Goal: Task Accomplishment & Management: Complete application form

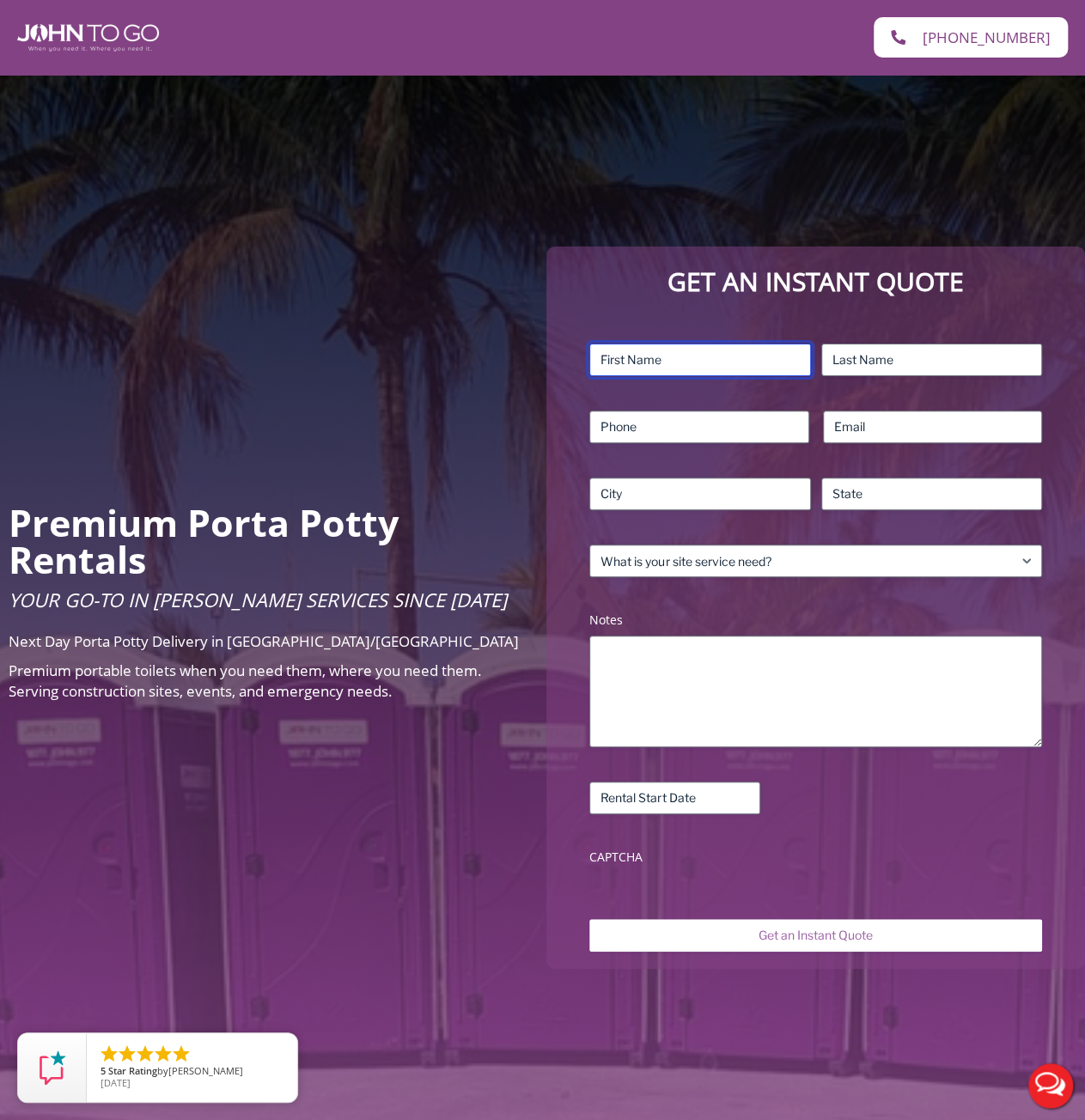
click at [658, 363] on input "First" at bounding box center [699, 360] width 220 height 33
type input "[PERSON_NAME]"
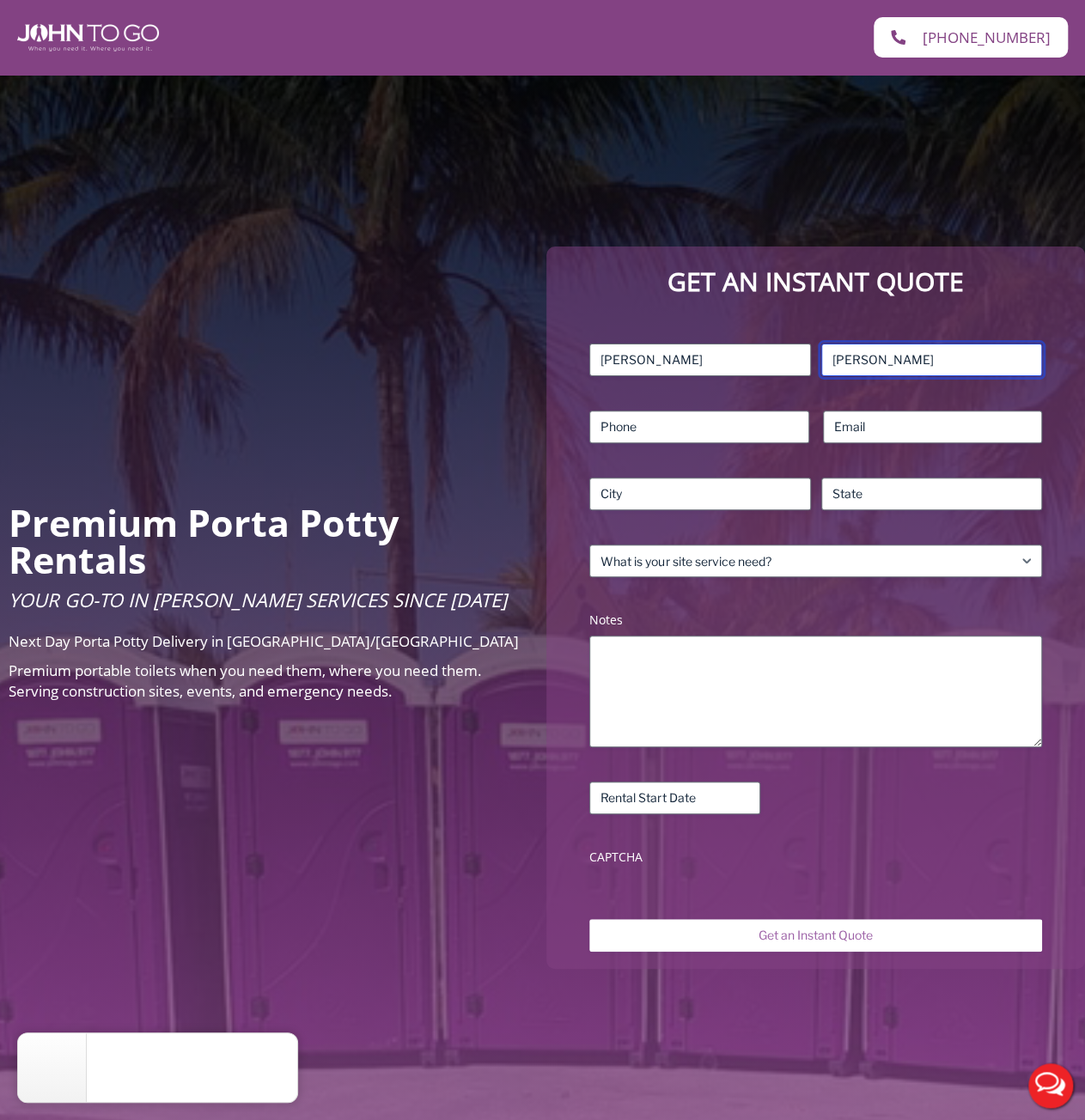
type input "[PERSON_NAME]"
click at [657, 425] on input "Phone (Required)" at bounding box center [698, 427] width 219 height 33
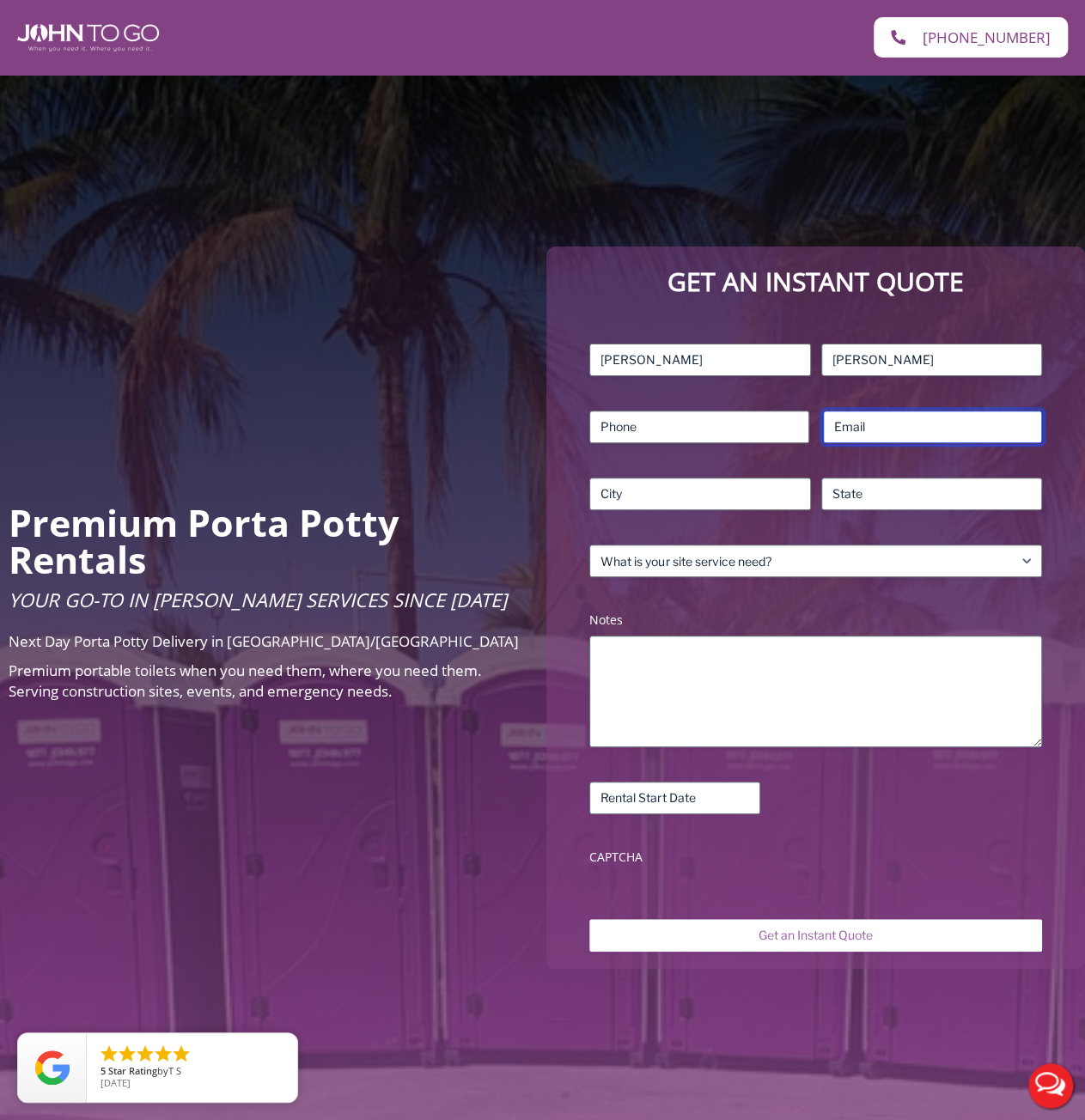
click at [960, 433] on input "Email (Required)" at bounding box center [932, 427] width 219 height 33
click at [910, 425] on input "brianna.brosna@gmail.com" at bounding box center [932, 427] width 219 height 33
drag, startPoint x: 916, startPoint y: 425, endPoint x: 785, endPoint y: 424, distance: 131.0
click at [785, 424] on div "Name (Required) james First kirby Last Phone (Required) Email (Required) briann…" at bounding box center [815, 608] width 469 height 546
type input "[EMAIL_ADDRESS][DOMAIN_NAME]"
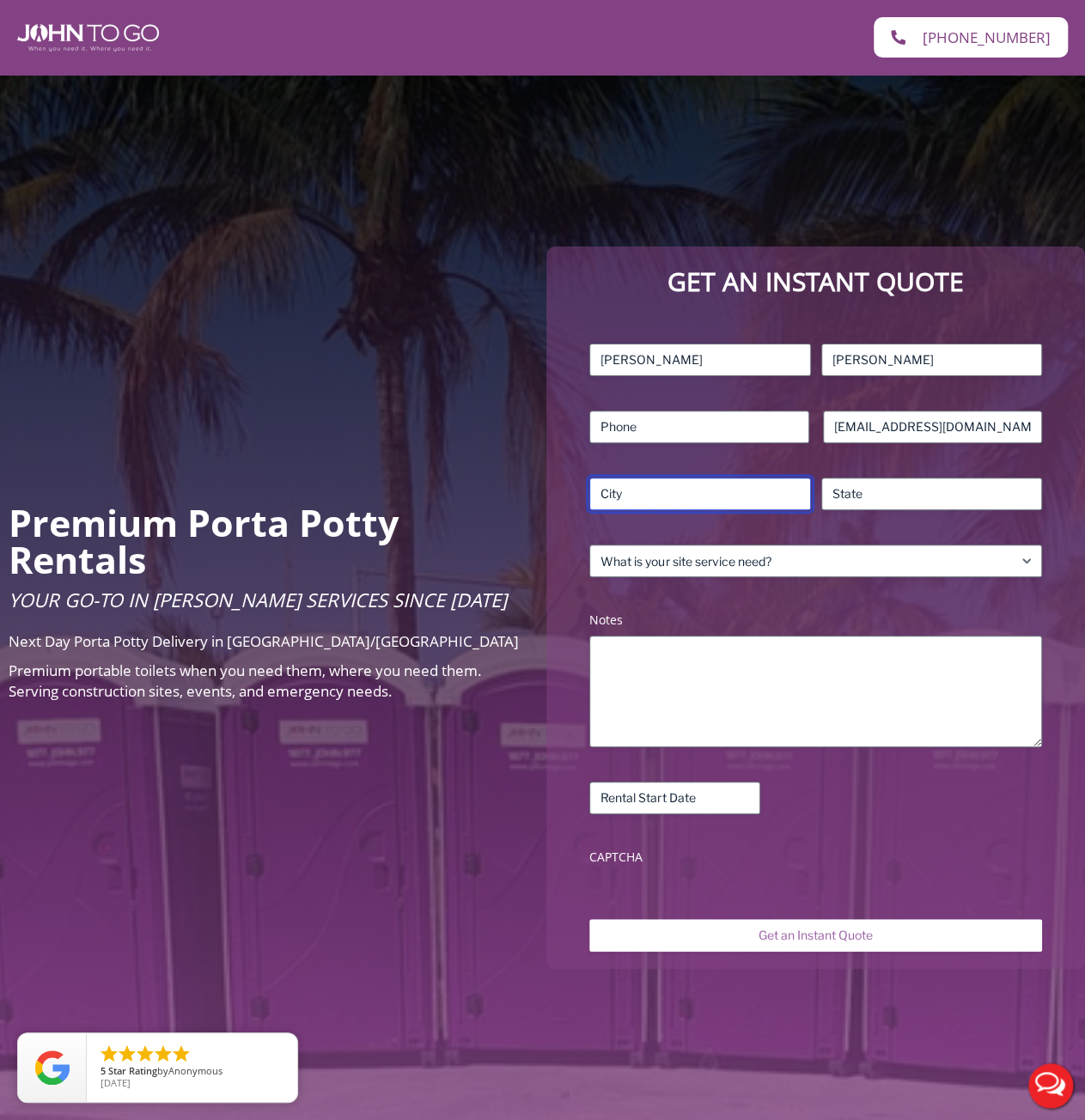
click at [757, 499] on input "City" at bounding box center [699, 494] width 220 height 33
type input "[PERSON_NAME]"
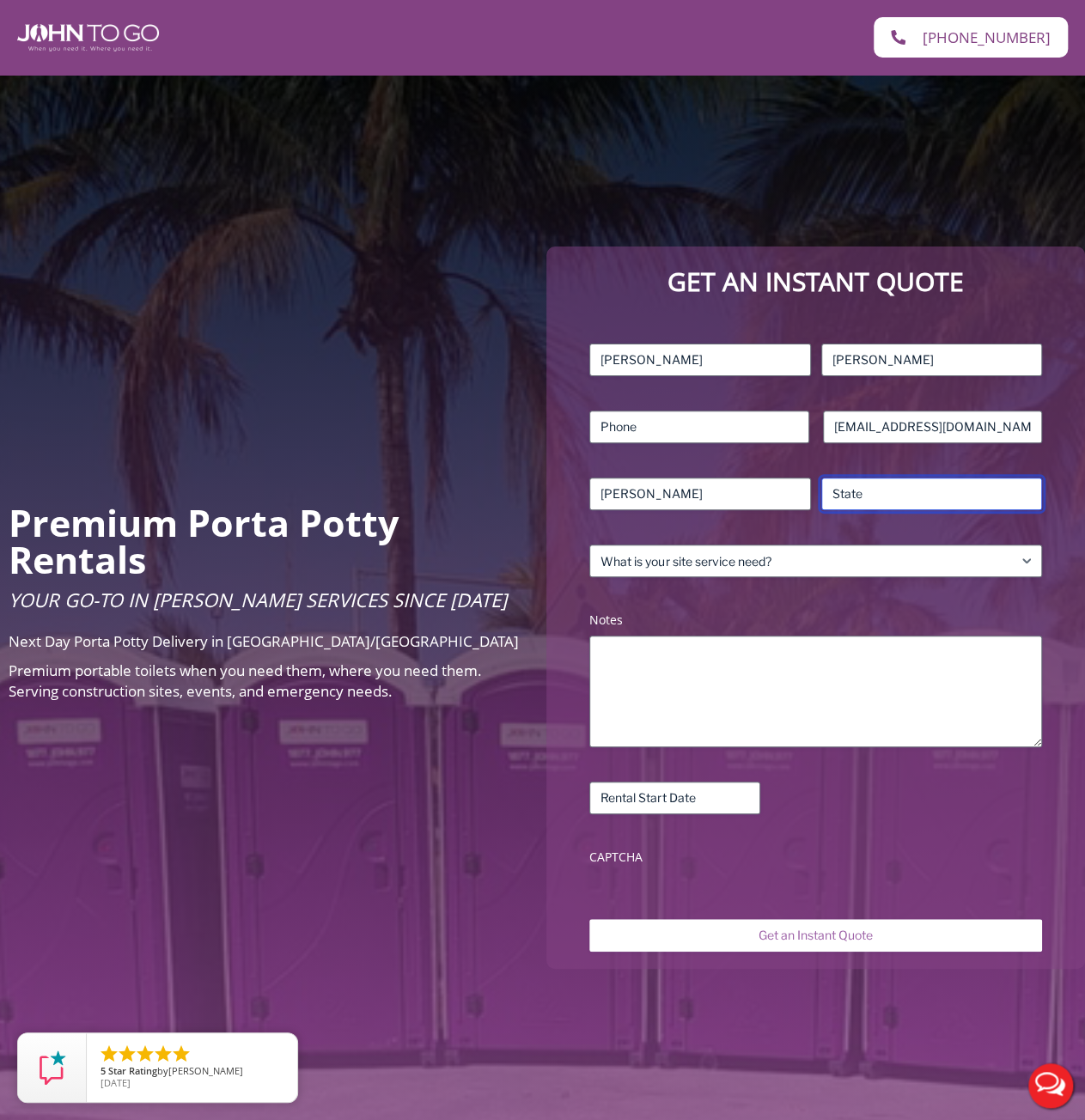
click at [928, 498] on input "State / Province / Region" at bounding box center [932, 494] width 220 height 33
type input "nj"
click at [901, 580] on div "Name (Required) james First kirby Last Phone (Required) Email (Required) brosna…" at bounding box center [815, 608] width 469 height 546
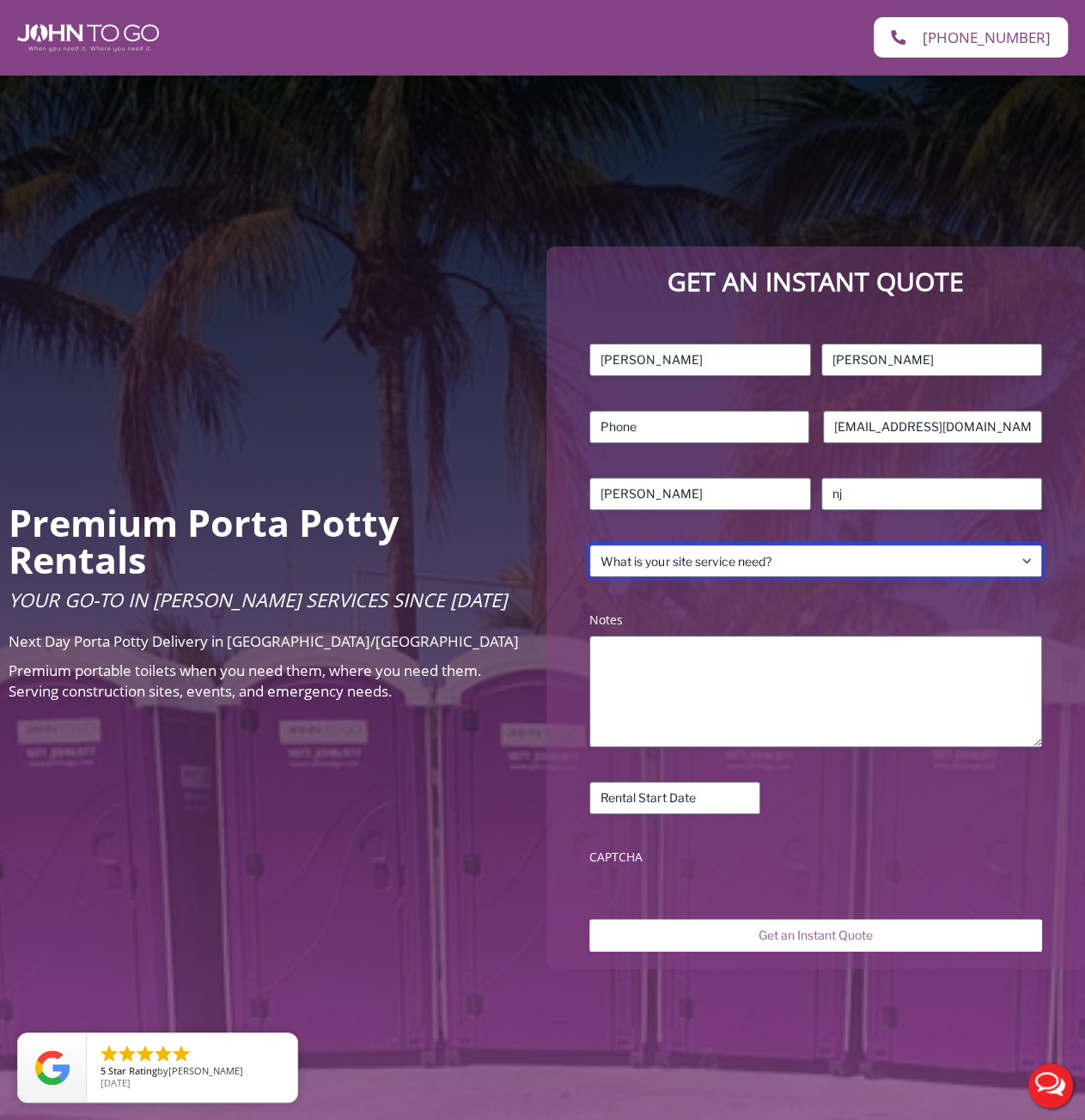
click at [898, 568] on select "What is your site service need? Consumer Construction – Commercial Construction…" at bounding box center [815, 561] width 453 height 33
select select "Residential"
click at [589, 545] on select "What is your site service need? Consumer Construction – Commercial Construction…" at bounding box center [815, 561] width 453 height 33
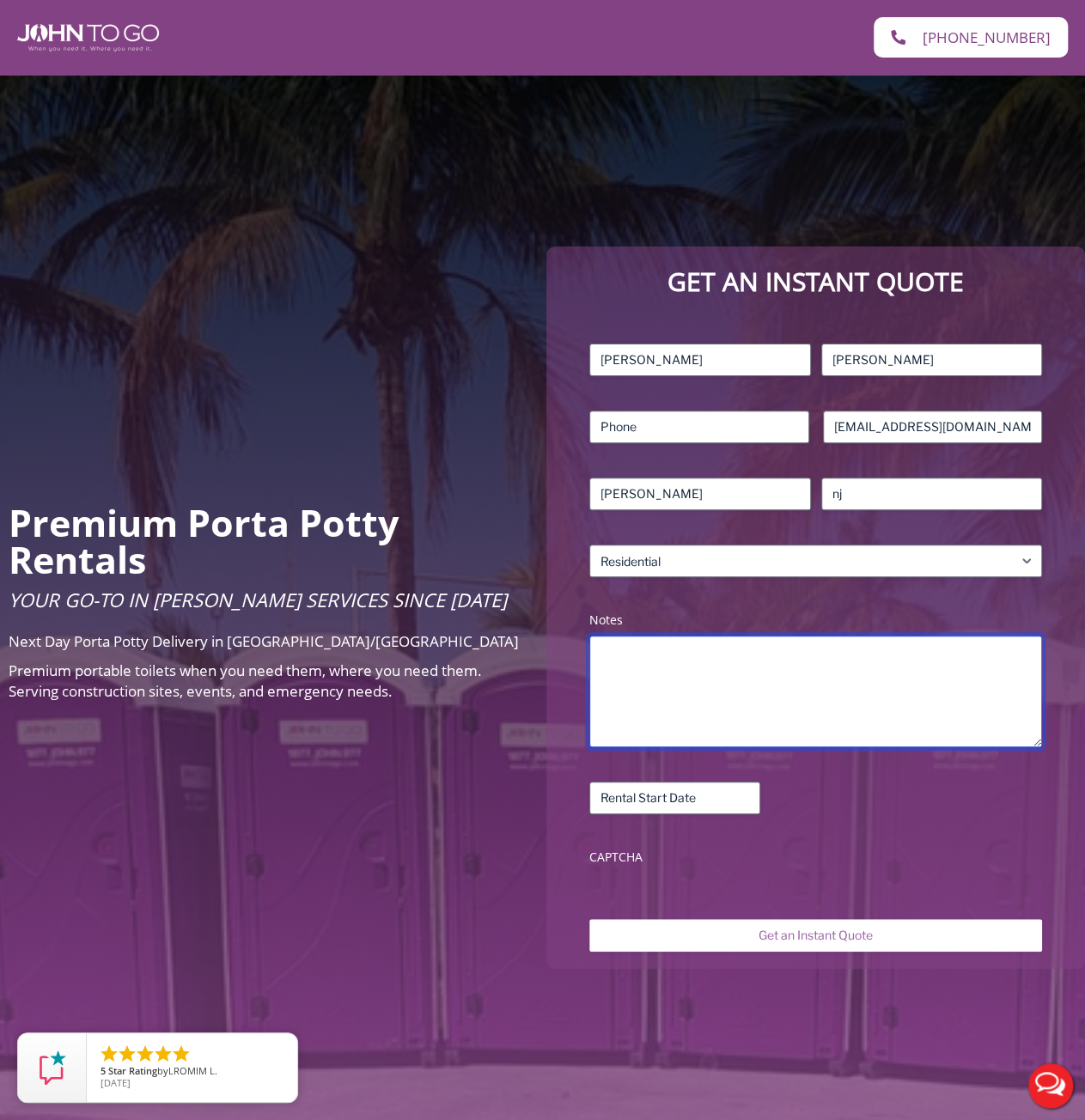
click at [704, 662] on textarea "Notes (Required)" at bounding box center [815, 692] width 453 height 112
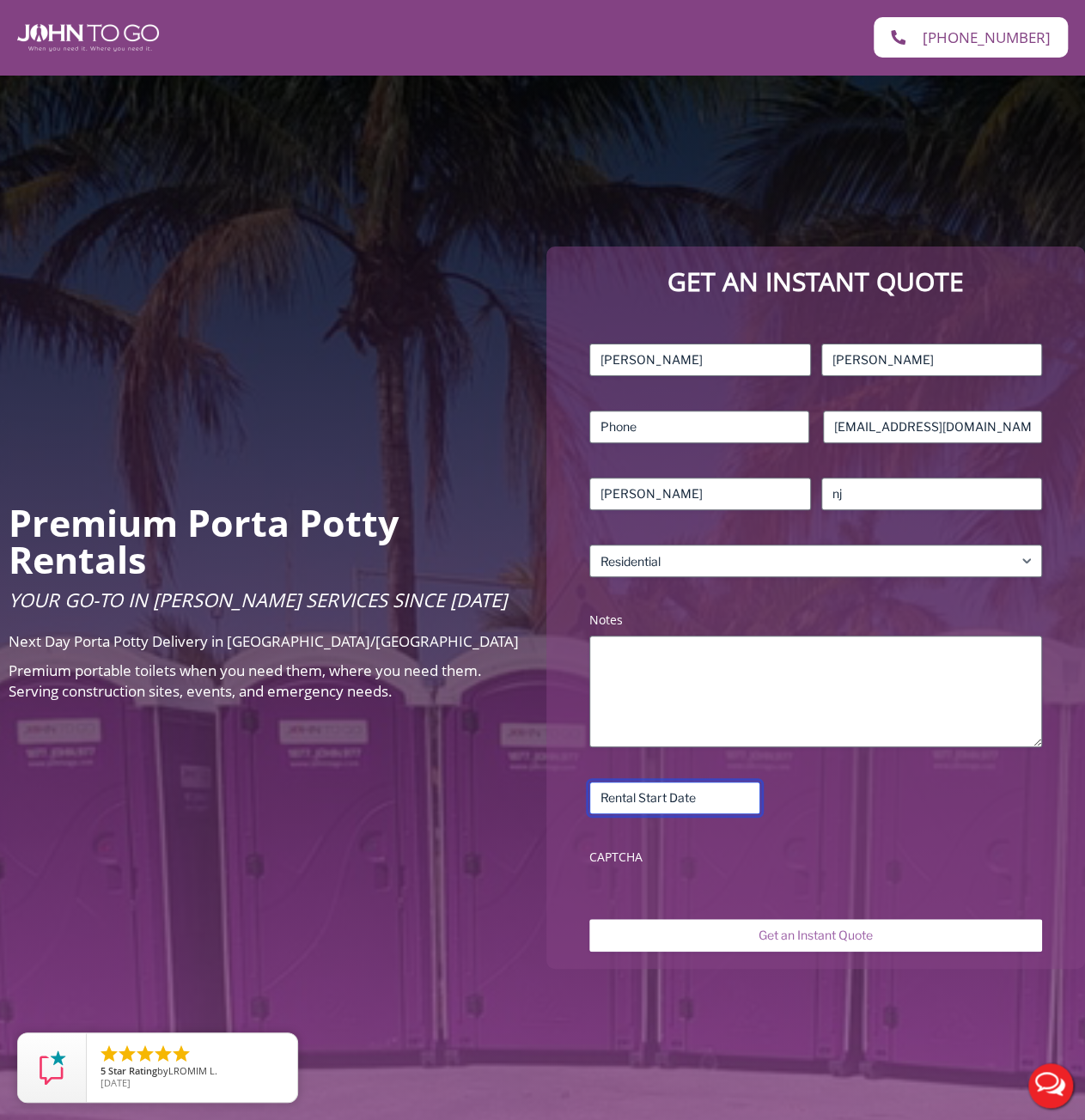
click at [694, 797] on input "Rental Start Date (Required)" at bounding box center [674, 798] width 171 height 33
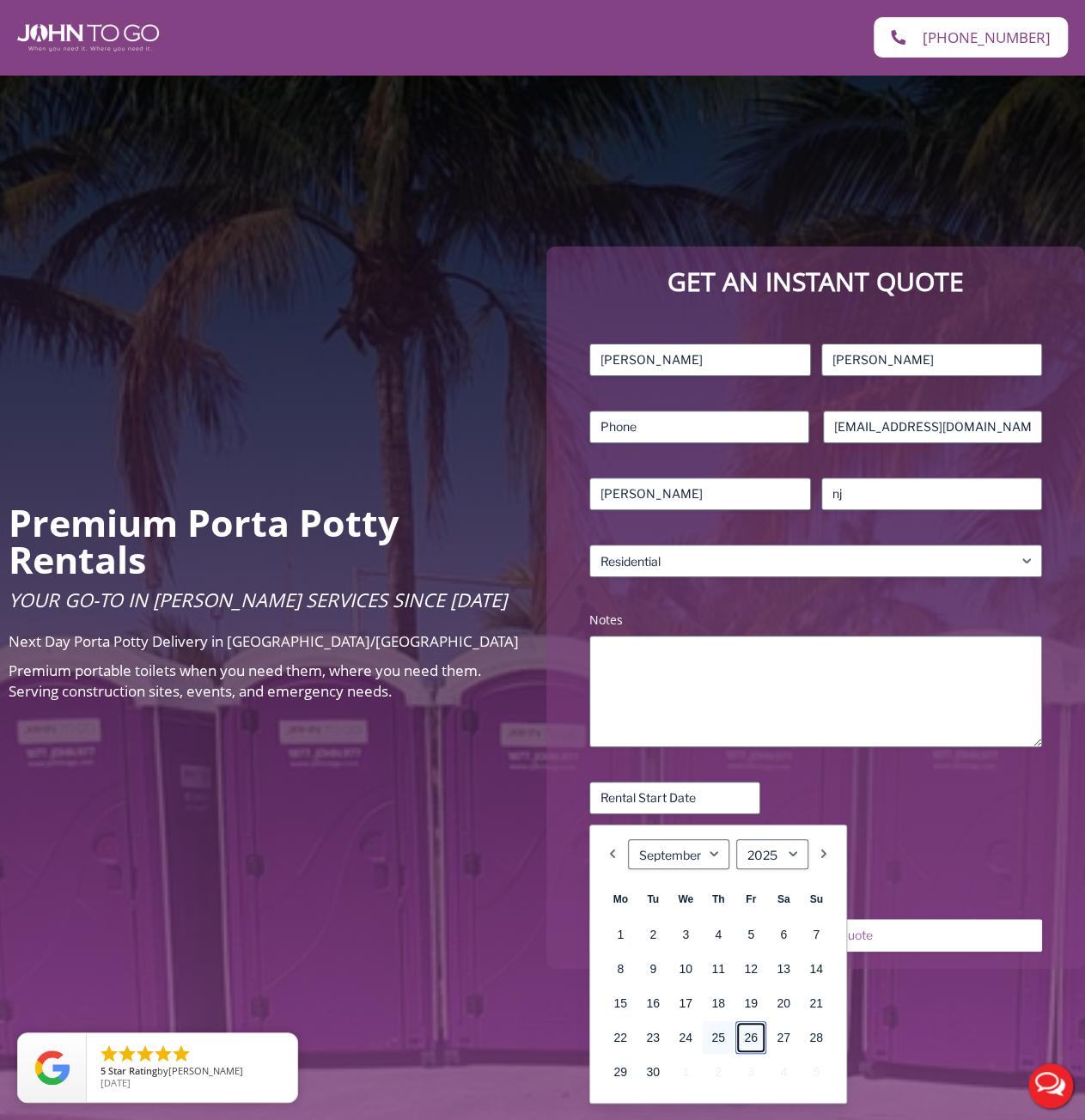
click at [751, 1040] on link "26" at bounding box center [751, 1037] width 31 height 33
type input "[DATE]"
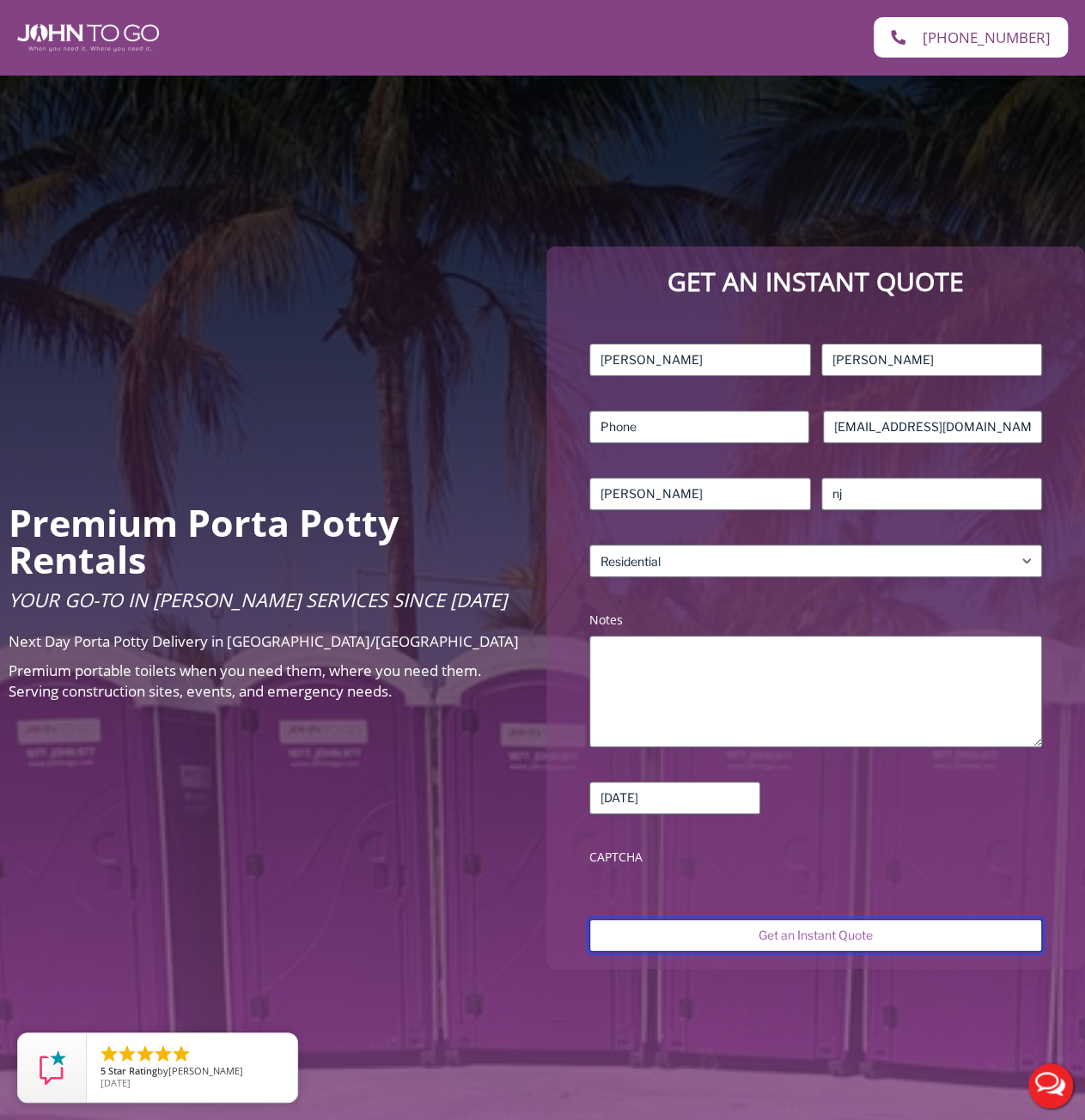
click at [740, 934] on input "Get an Instant Quote" at bounding box center [815, 935] width 453 height 33
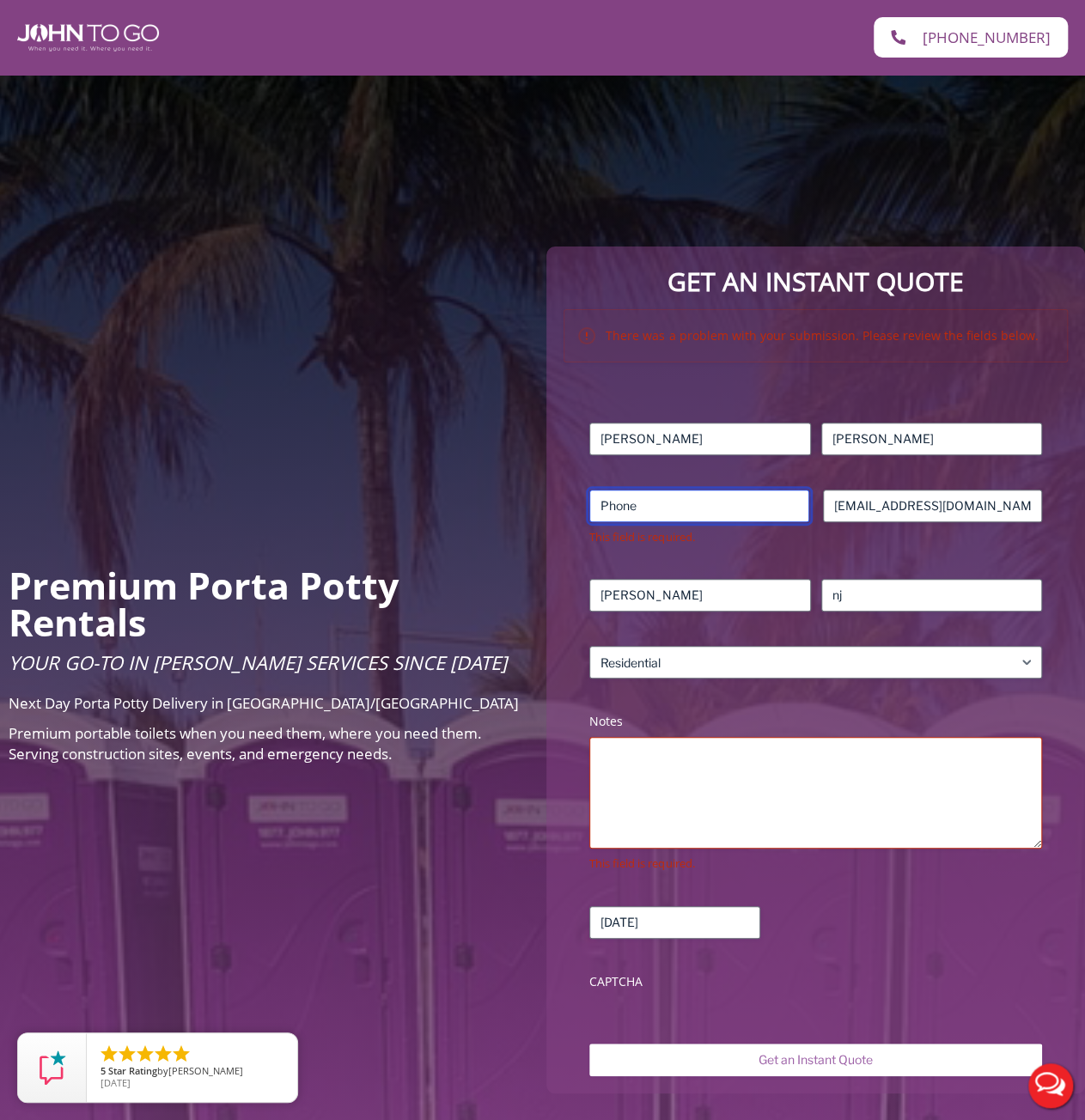
click at [665, 505] on input "Phone (Required)" at bounding box center [698, 506] width 219 height 33
type input "3477239439"
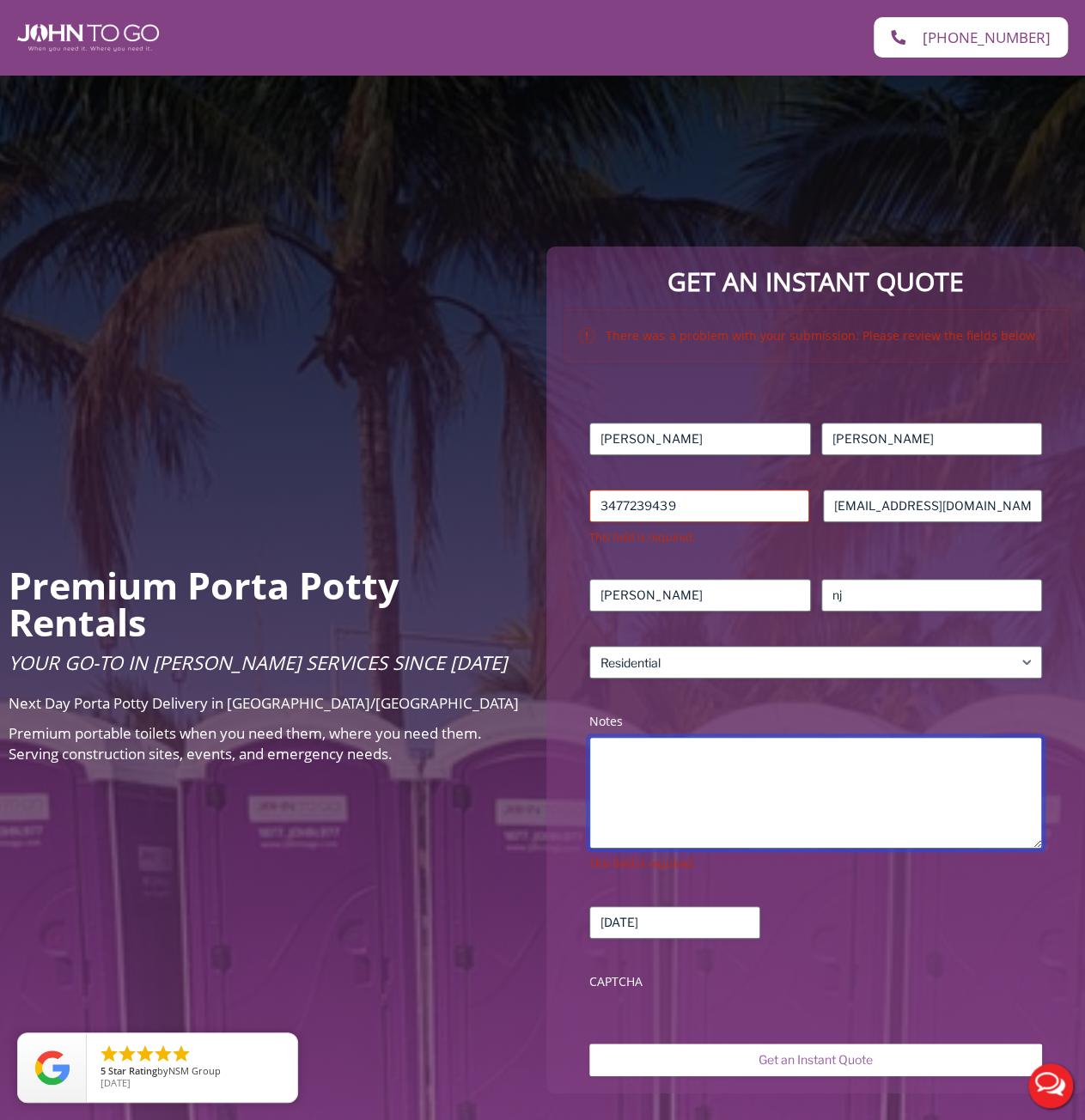
click at [740, 801] on textarea "Notes (Required)" at bounding box center [815, 793] width 453 height 112
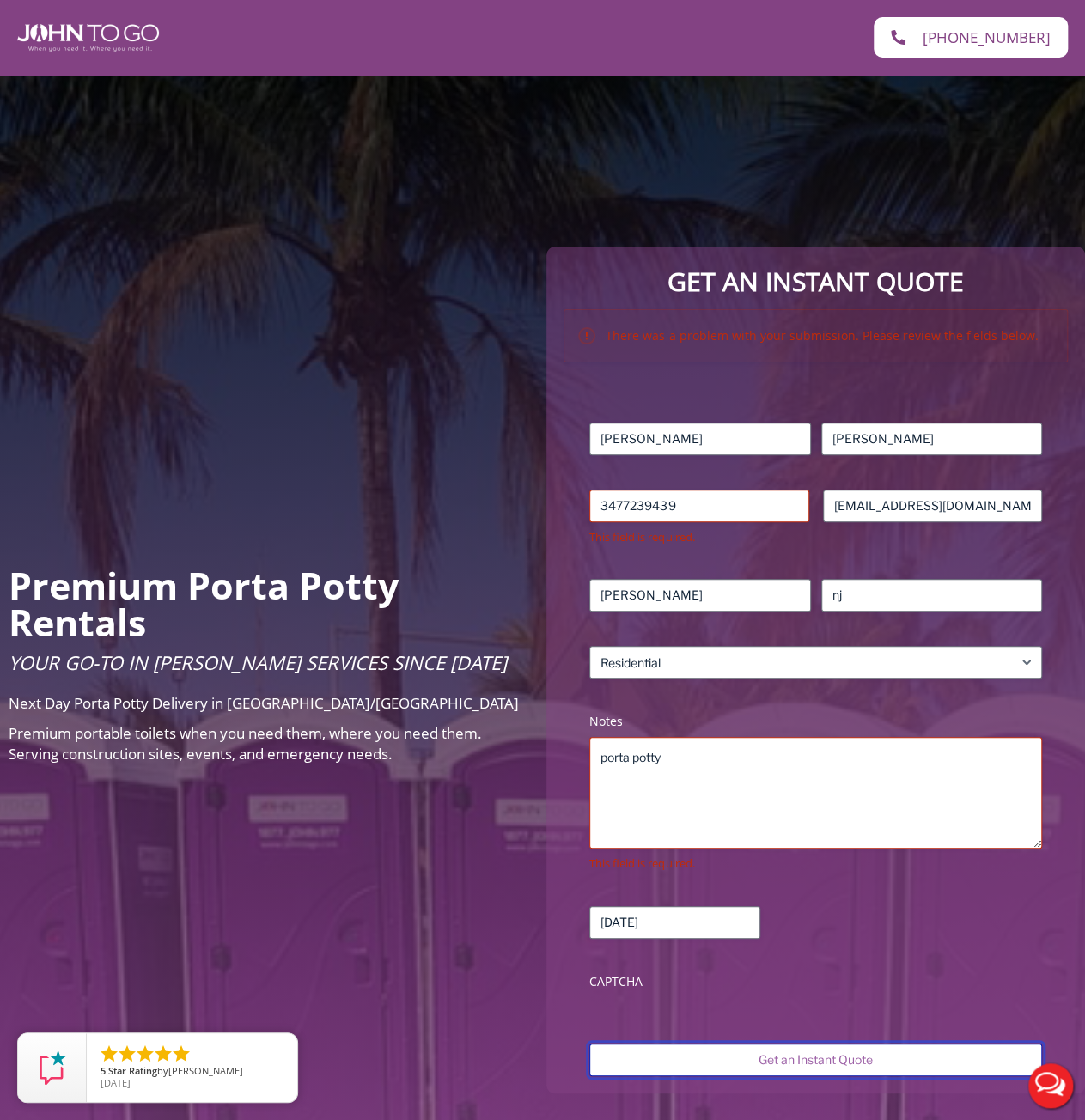
click at [759, 1062] on input "Get an Instant Quote" at bounding box center [815, 1060] width 453 height 33
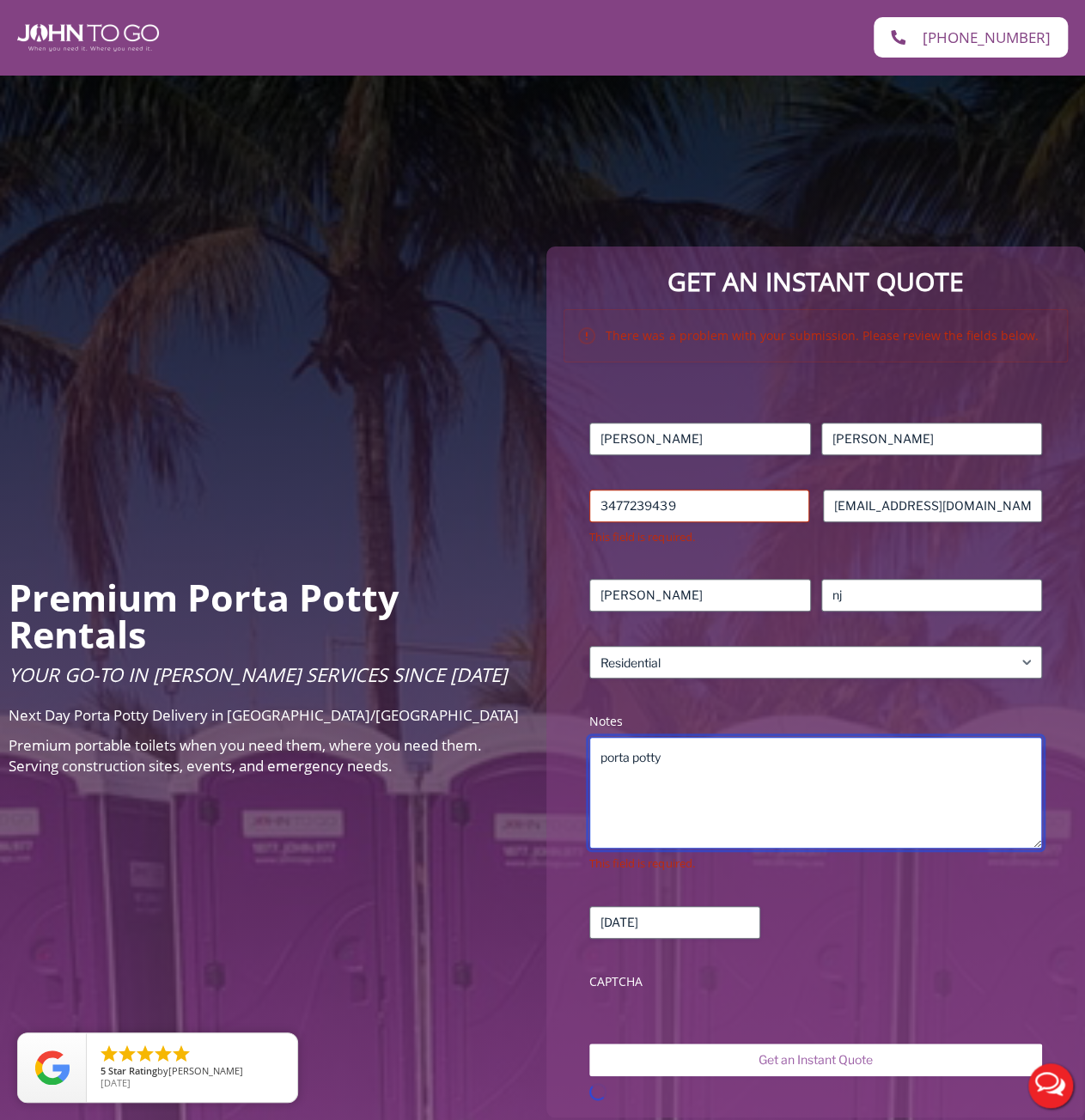
click at [745, 784] on textarea "porta potty" at bounding box center [815, 793] width 453 height 112
type textarea "porta potty"
